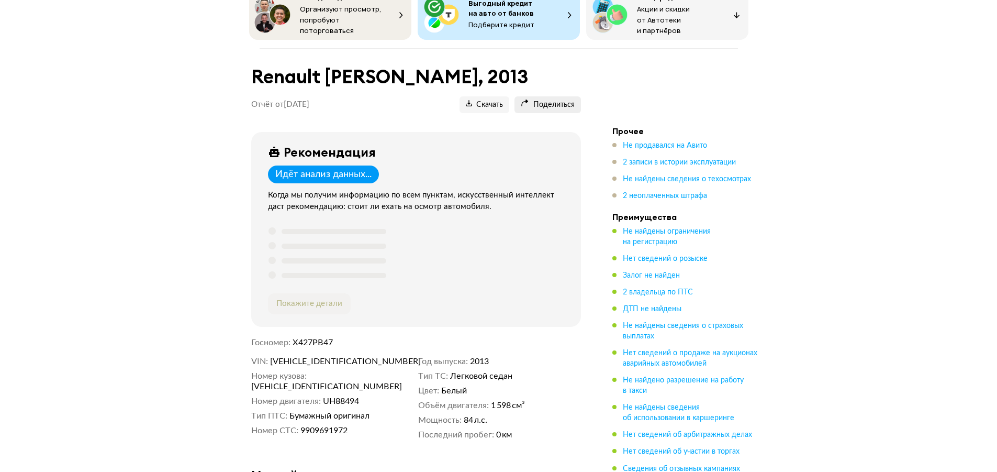
scroll to position [52, 0]
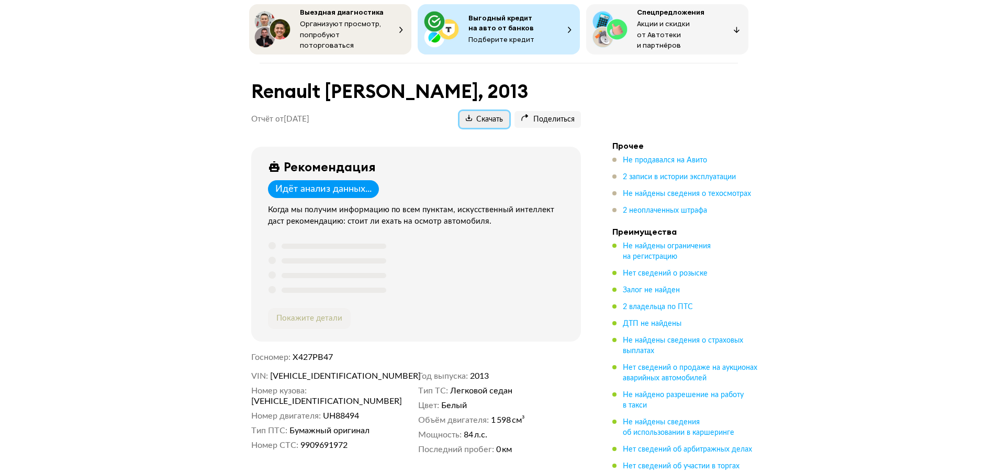
click at [489, 115] on span "Скачать" at bounding box center [484, 120] width 37 height 10
